Goal: Task Accomplishment & Management: Manage account settings

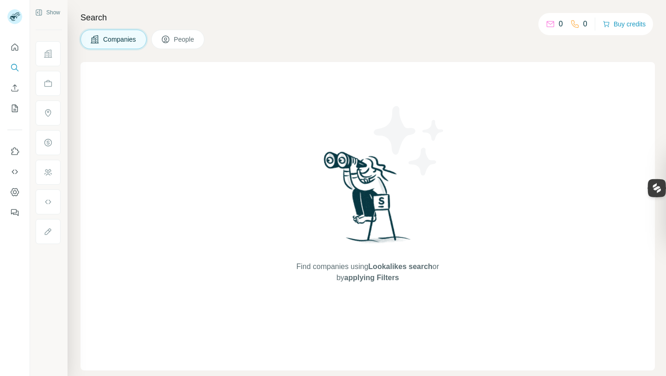
click at [18, 196] on icon "Dashboard" at bounding box center [14, 191] width 9 height 9
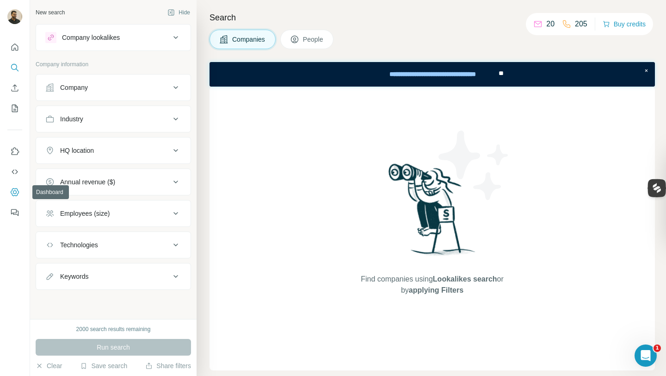
click at [13, 190] on icon "Dashboard" at bounding box center [14, 191] width 9 height 9
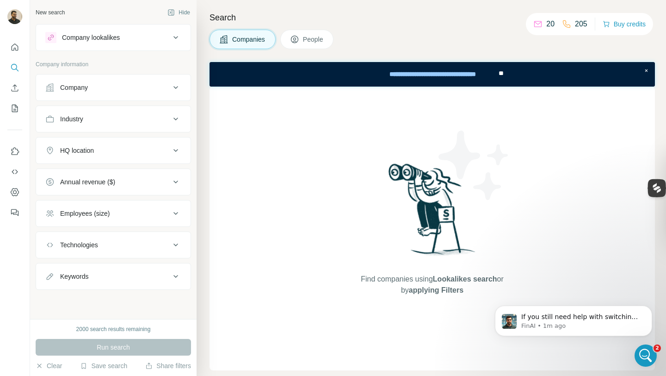
click at [179, 36] on icon at bounding box center [175, 37] width 11 height 11
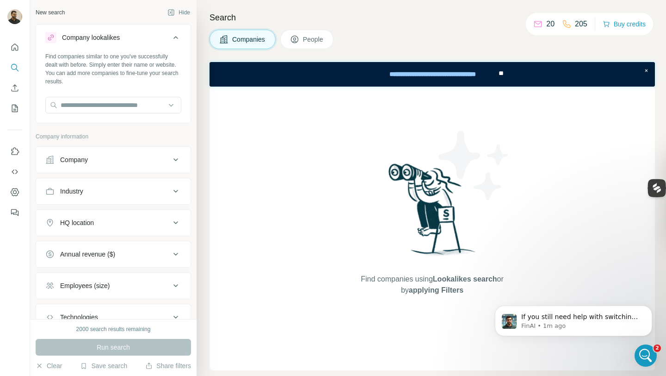
click at [179, 36] on icon at bounding box center [175, 37] width 11 height 11
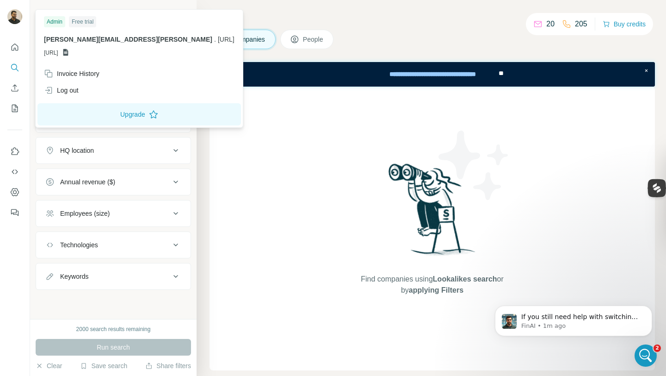
click at [218, 41] on span "[URL]" at bounding box center [226, 39] width 17 height 7
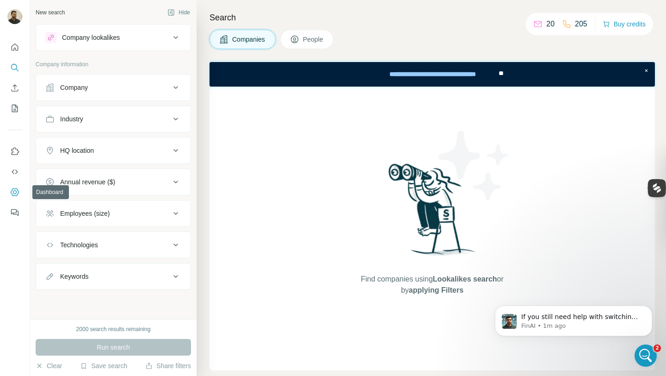
click at [10, 194] on icon "Dashboard" at bounding box center [14, 191] width 9 height 9
click at [16, 196] on icon "Dashboard" at bounding box center [14, 191] width 9 height 9
click at [16, 190] on icon "Dashboard" at bounding box center [15, 192] width 4 height 4
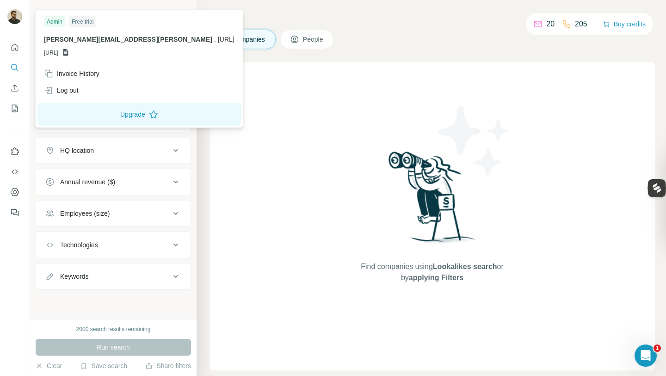
click at [15, 13] on img at bounding box center [14, 16] width 15 height 15
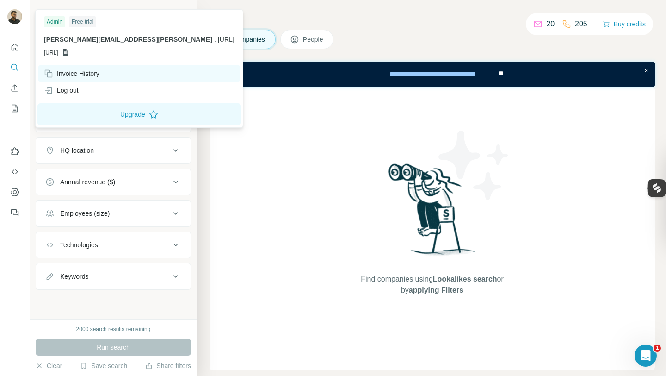
click at [76, 69] on div "Invoice History" at bounding box center [72, 73] width 56 height 9
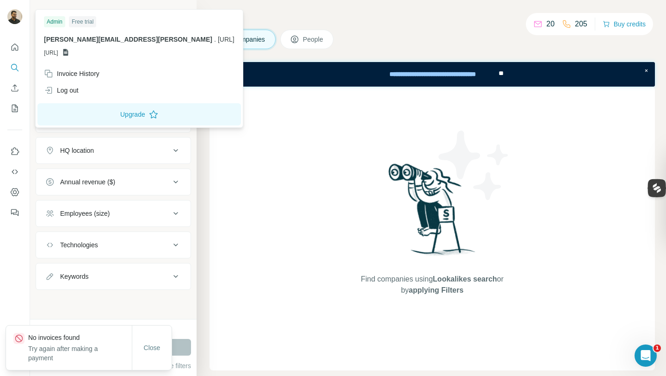
click at [317, 43] on span "People" at bounding box center [313, 39] width 21 height 9
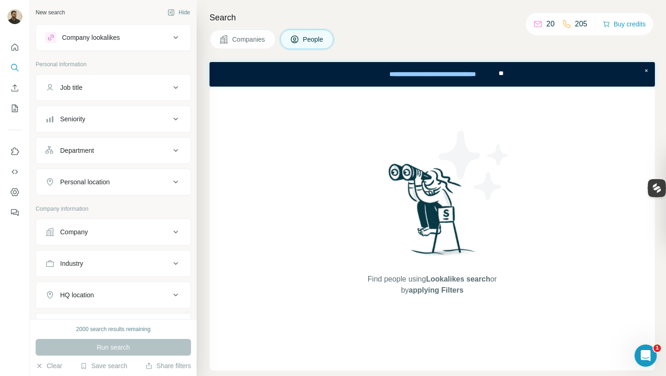
click at [237, 34] on button "Companies" at bounding box center [243, 39] width 66 height 19
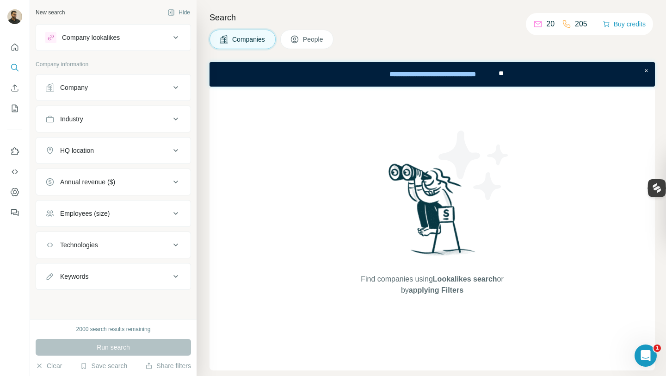
click at [299, 35] on icon at bounding box center [294, 39] width 9 height 9
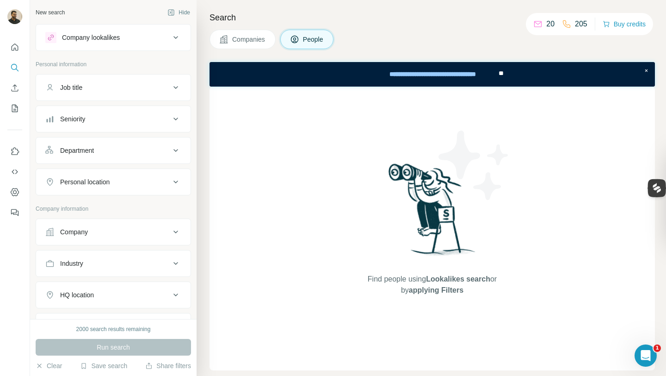
click at [535, 24] on icon at bounding box center [537, 23] width 9 height 9
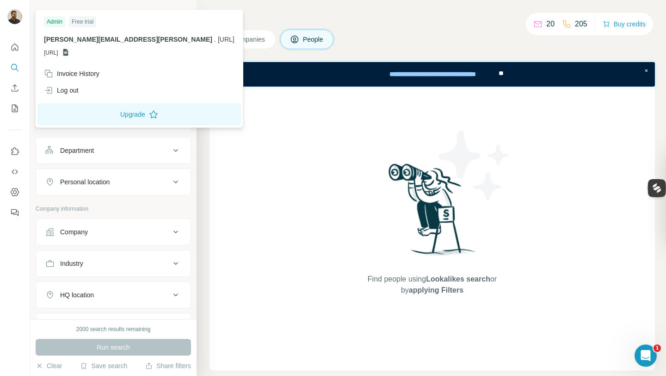
click at [171, 33] on div "Admin Free trial [PERSON_NAME][EMAIL_ADDRESS][PERSON_NAME] . [URL] [URL]" at bounding box center [139, 39] width 204 height 54
click at [168, 57] on div "Admin Free trial [PERSON_NAME][EMAIL_ADDRESS][PERSON_NAME] . [URL] [URL]" at bounding box center [139, 39] width 204 height 54
click at [12, 20] on img at bounding box center [14, 16] width 15 height 15
click at [82, 21] on div "Free trial" at bounding box center [82, 21] width 27 height 11
click at [80, 22] on div "Free trial" at bounding box center [82, 21] width 27 height 11
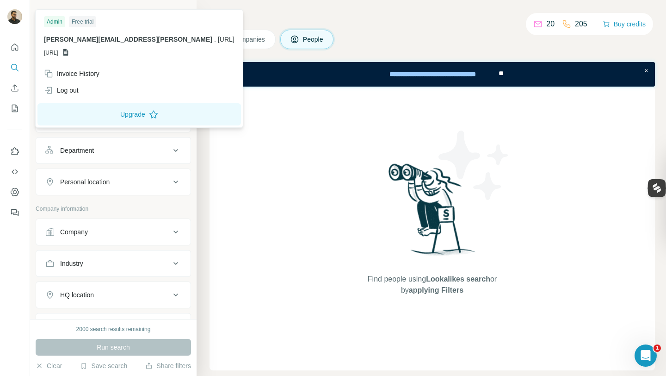
click at [55, 23] on div "Admin" at bounding box center [54, 21] width 21 height 11
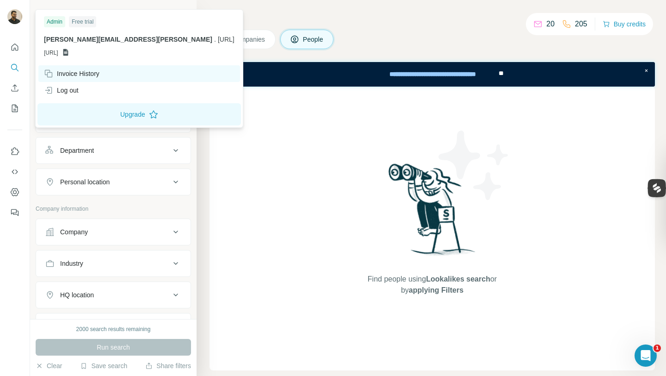
click at [120, 74] on div "Invoice History" at bounding box center [139, 73] width 202 height 17
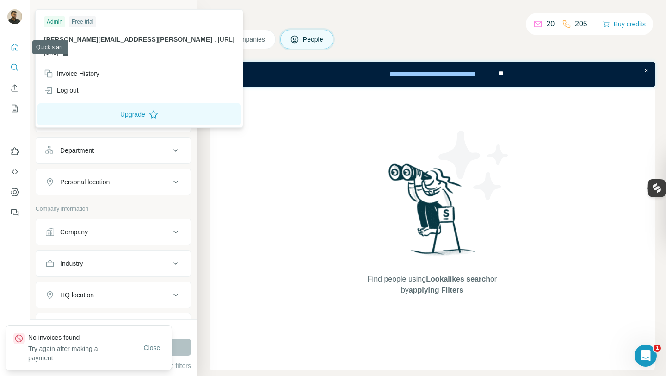
click at [15, 45] on icon "Quick start" at bounding box center [14, 47] width 9 height 9
click at [10, 15] on img at bounding box center [14, 16] width 15 height 15
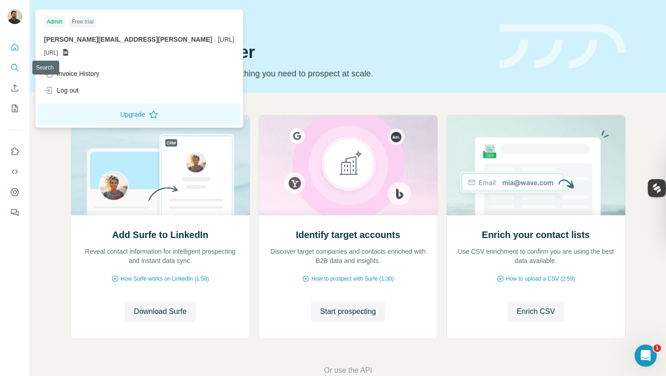
click at [12, 68] on icon "Search" at bounding box center [14, 67] width 9 height 9
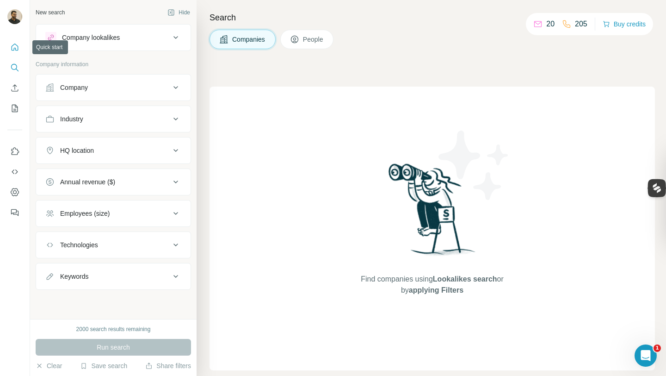
click at [15, 55] on button "Quick start" at bounding box center [14, 47] width 15 height 17
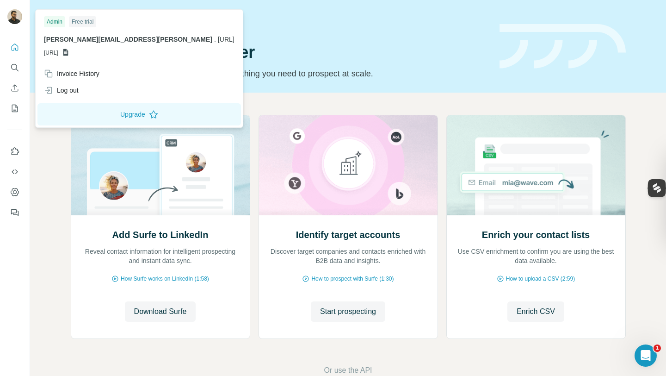
click at [87, 22] on div "Free trial" at bounding box center [82, 21] width 27 height 11
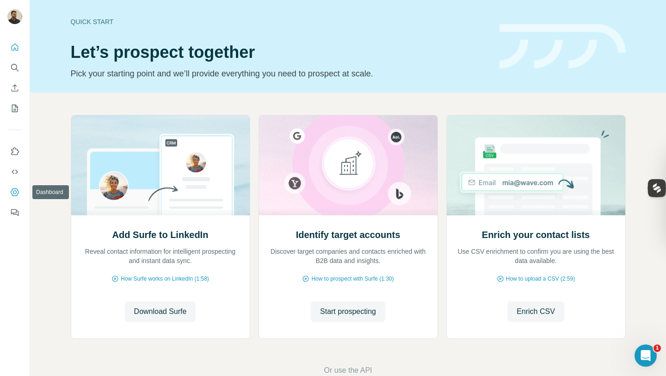
click at [17, 188] on icon "Dashboard" at bounding box center [14, 191] width 9 height 9
click at [643, 355] on icon "Open Intercom Messenger" at bounding box center [644, 353] width 6 height 7
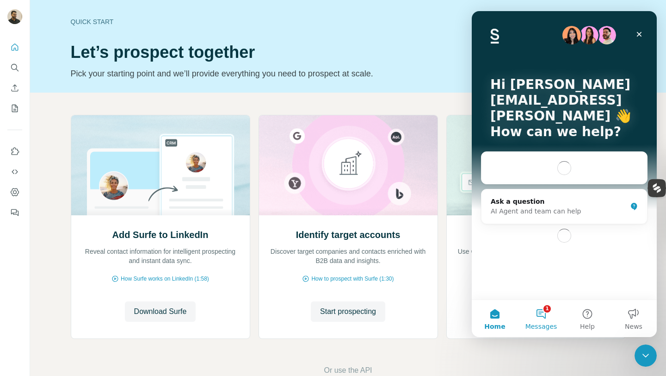
click at [544, 316] on button "1 Messages" at bounding box center [541, 318] width 46 height 37
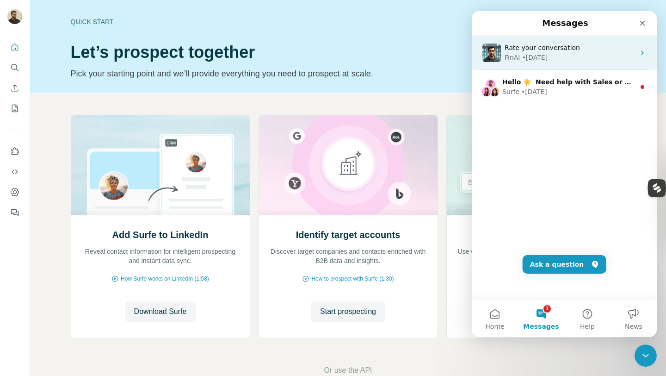
click at [543, 68] on div "Rate your conversation FinAI • [DATE]" at bounding box center [564, 53] width 185 height 34
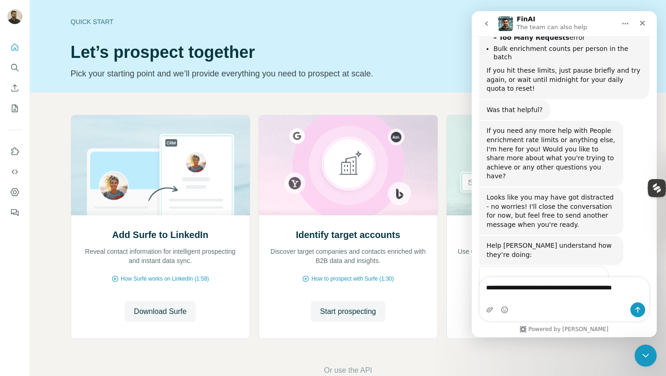
scroll to position [308, 0]
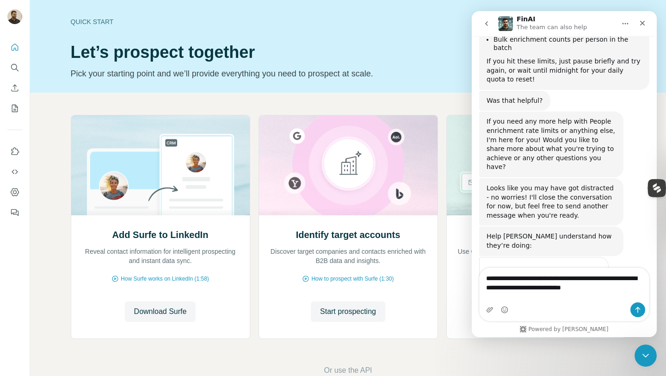
type textarea "**********"
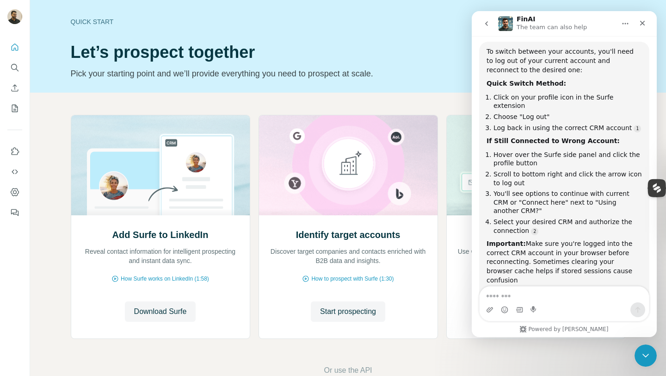
scroll to position [649, 0]
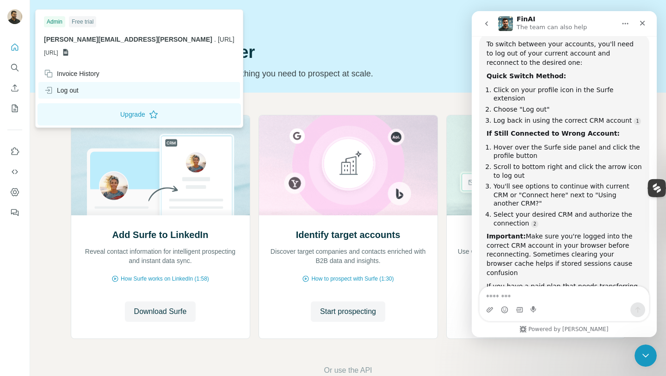
click at [64, 82] on div "Log out" at bounding box center [139, 90] width 202 height 17
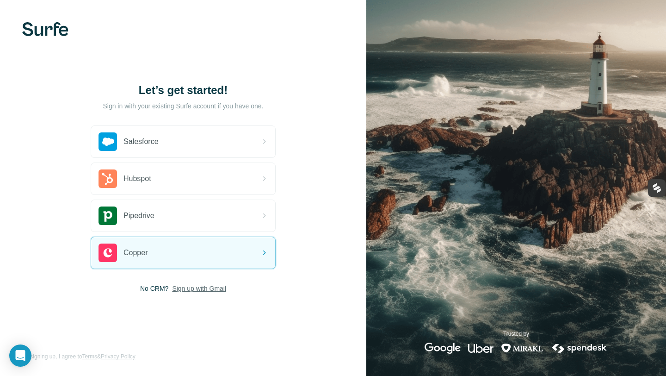
click at [191, 289] on span "Sign up with Gmail" at bounding box center [199, 288] width 54 height 9
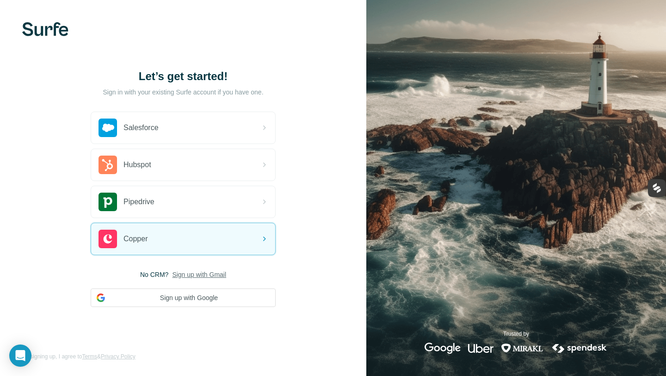
click at [191, 289] on button "Sign up with Google" at bounding box center [183, 297] width 185 height 19
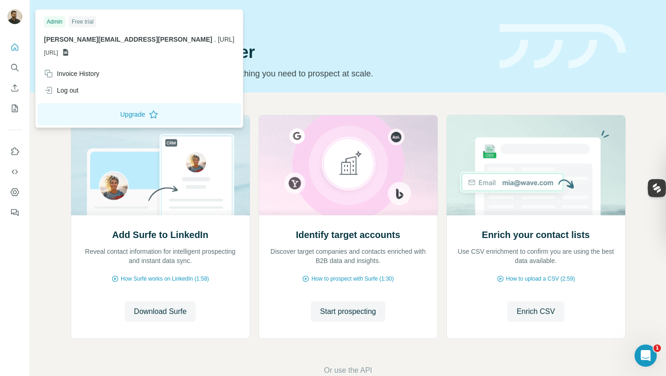
click at [105, 40] on span "[PERSON_NAME][EMAIL_ADDRESS][PERSON_NAME]" at bounding box center [128, 39] width 168 height 7
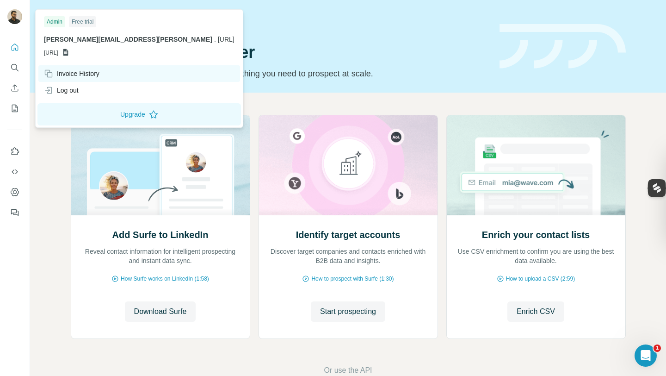
click at [62, 69] on div "Invoice History" at bounding box center [72, 73] width 56 height 9
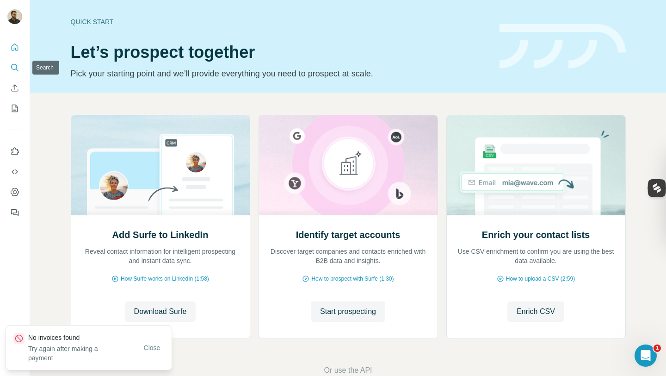
click at [14, 67] on icon "Search" at bounding box center [14, 67] width 9 height 9
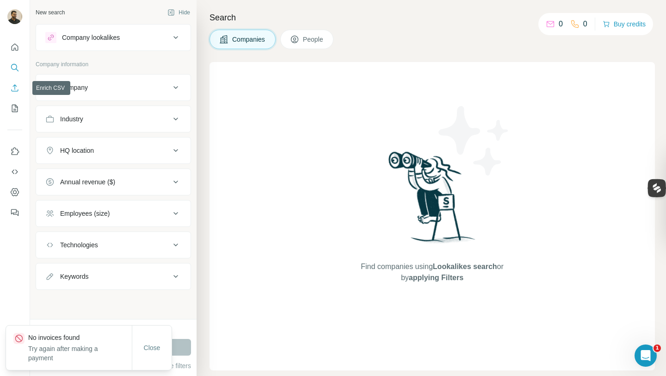
click at [10, 83] on icon "Enrich CSV" at bounding box center [14, 87] width 9 height 9
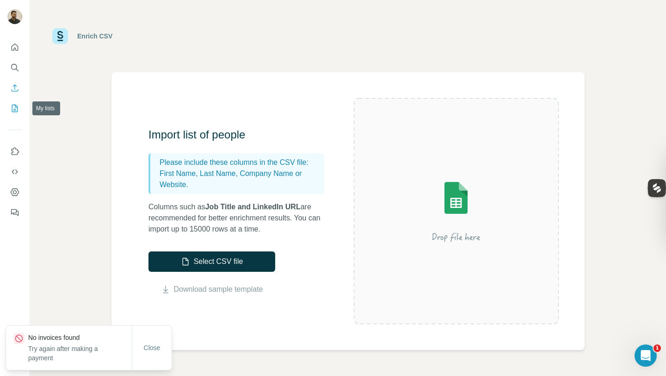
click at [14, 102] on button "My lists" at bounding box center [14, 108] width 15 height 17
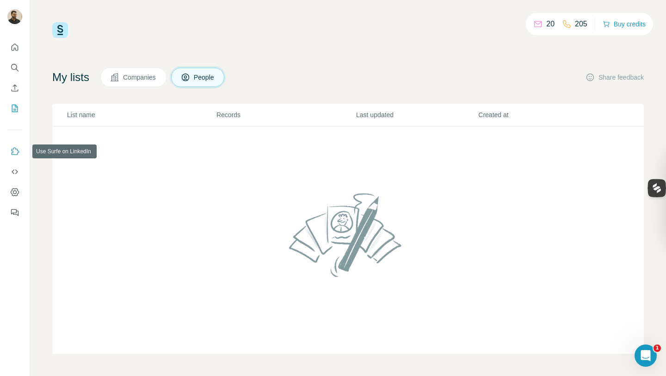
click at [12, 149] on icon "Use Surfe on LinkedIn" at bounding box center [14, 151] width 9 height 9
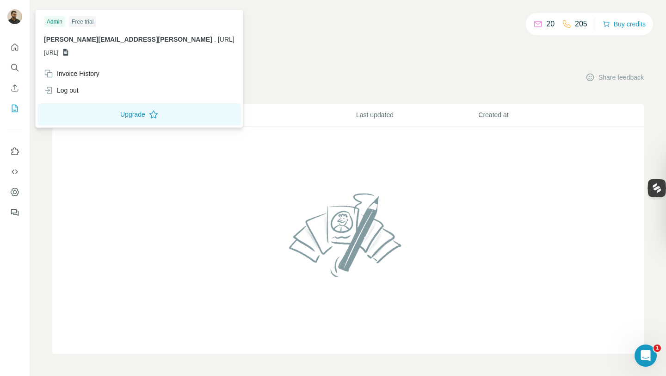
click at [13, 11] on img at bounding box center [14, 16] width 15 height 15
click at [81, 17] on div "Free trial" at bounding box center [82, 21] width 27 height 11
click at [218, 37] on span "[URL]" at bounding box center [226, 39] width 17 height 7
click at [89, 82] on div "Log out" at bounding box center [139, 90] width 202 height 17
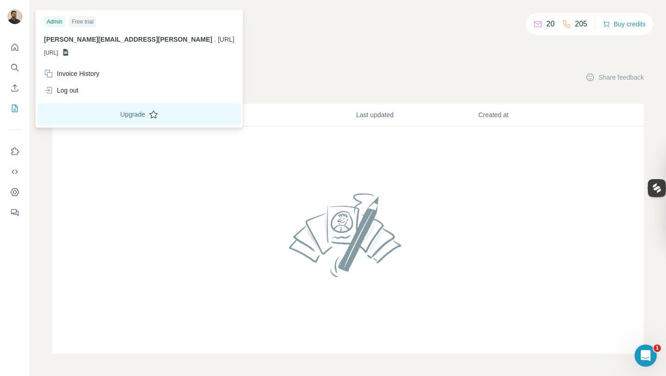
click at [100, 116] on button "Upgrade" at bounding box center [139, 114] width 204 height 22
